Goal: Find specific page/section

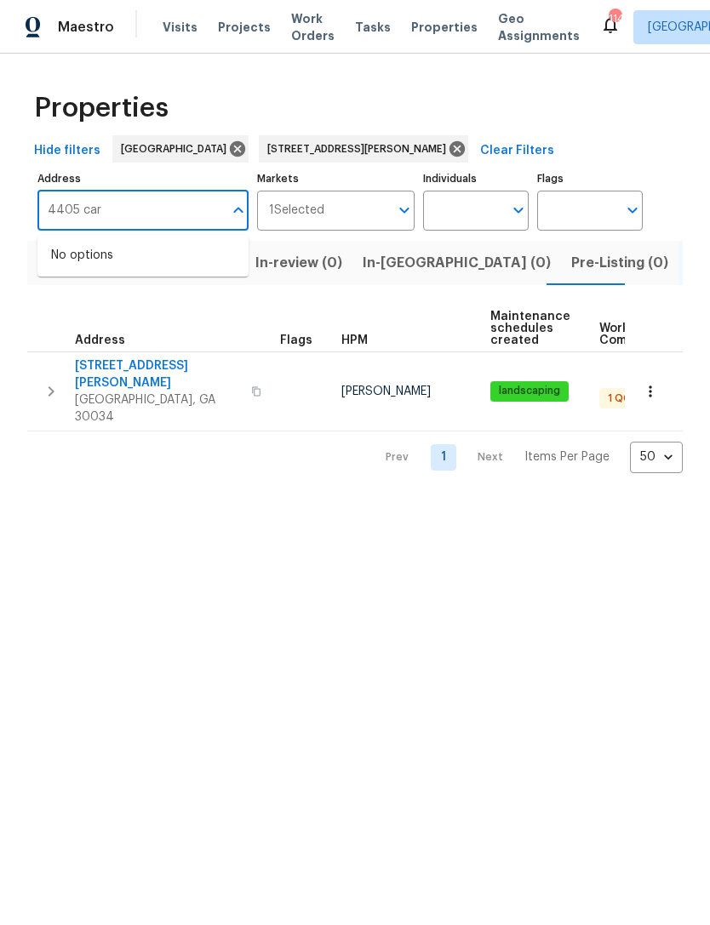
type input "4405 [PERSON_NAME]"
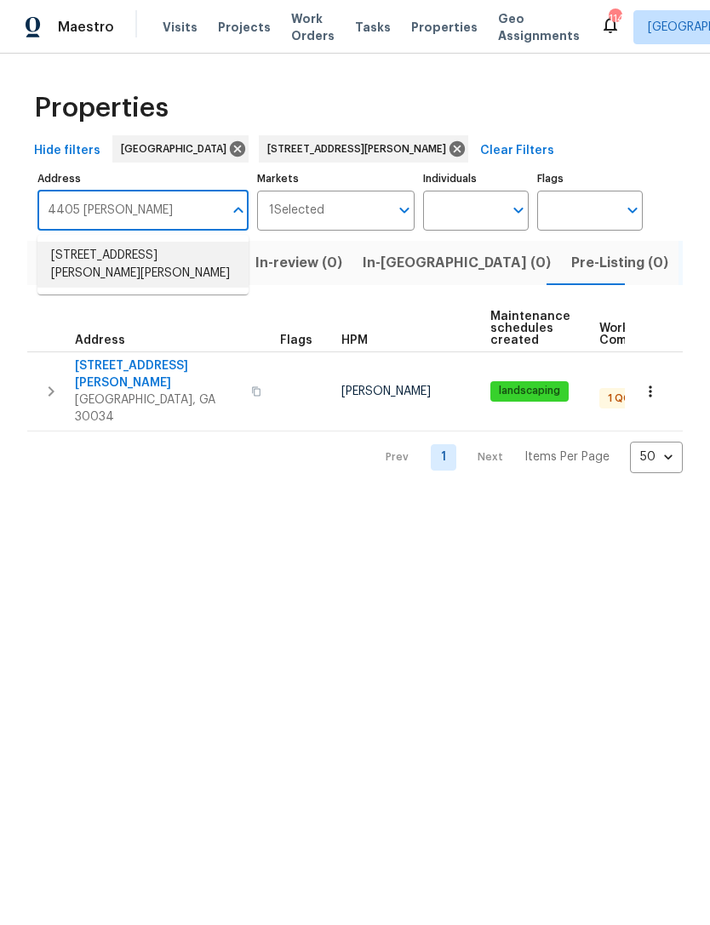
click at [172, 257] on li "[STREET_ADDRESS][PERSON_NAME][PERSON_NAME]" at bounding box center [142, 265] width 211 height 46
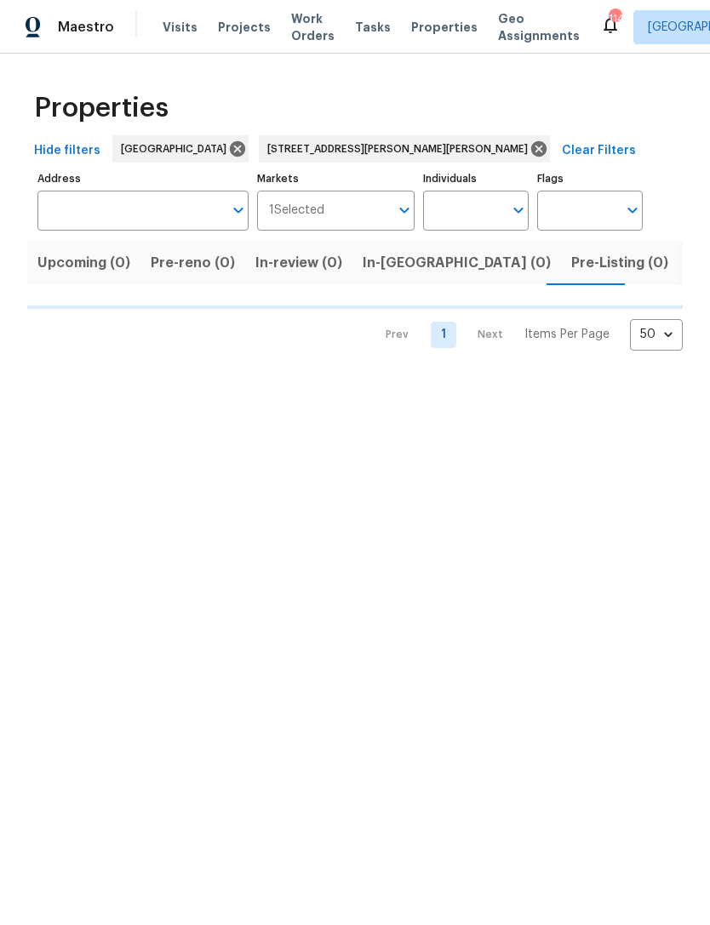
type input "[STREET_ADDRESS][PERSON_NAME][PERSON_NAME]"
click at [688, 263] on span "Listed (1)" at bounding box center [718, 263] width 61 height 24
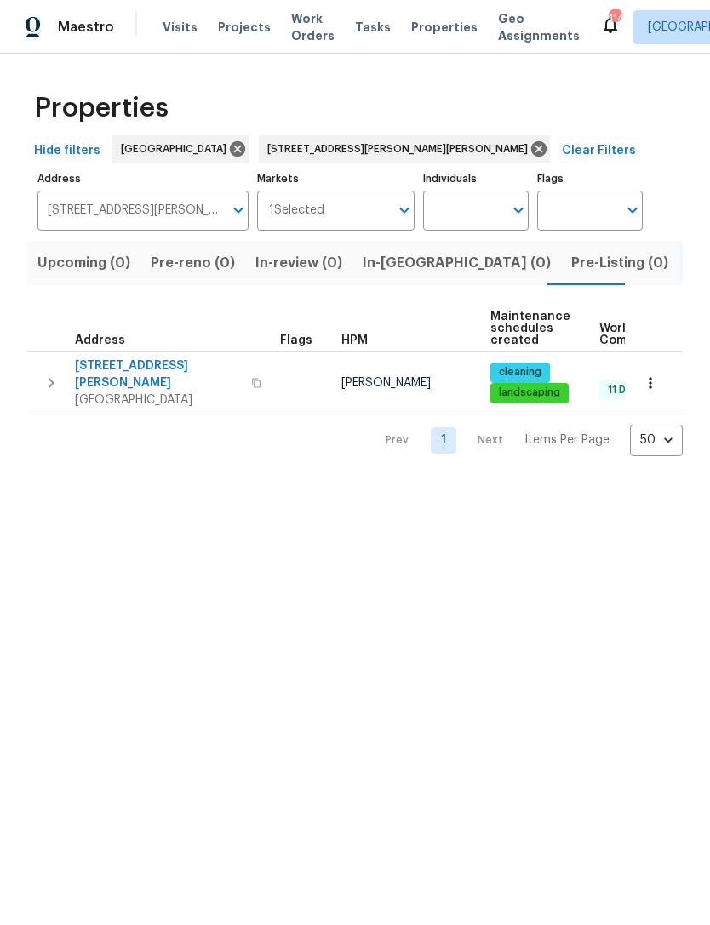
click at [121, 358] on span "[STREET_ADDRESS][PERSON_NAME]" at bounding box center [158, 374] width 166 height 34
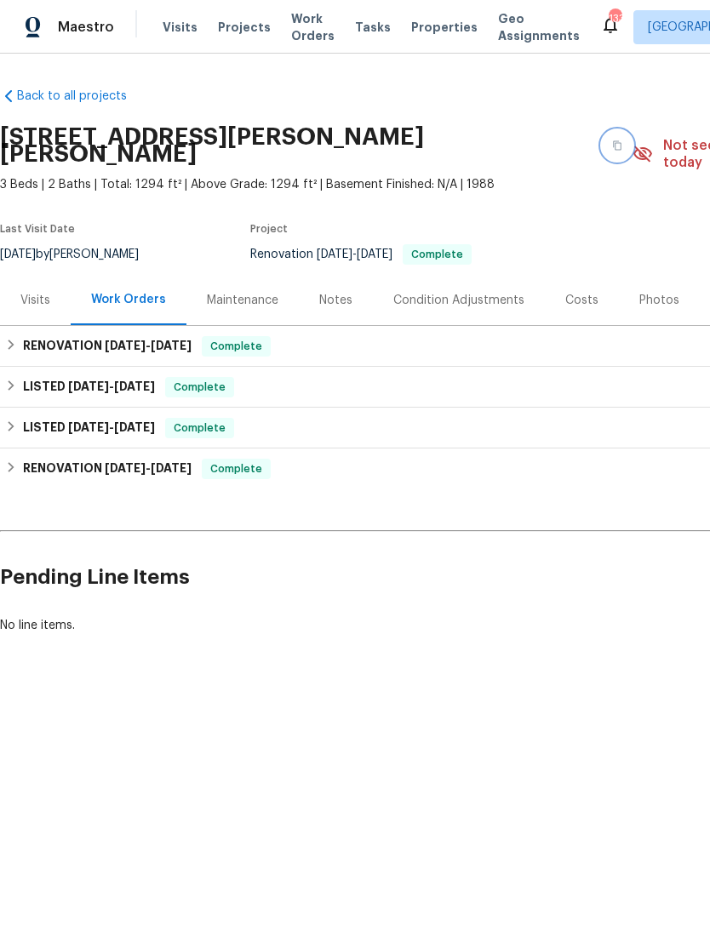
click at [612, 140] on icon "button" at bounding box center [617, 145] width 10 height 10
